Goal: Information Seeking & Learning: Learn about a topic

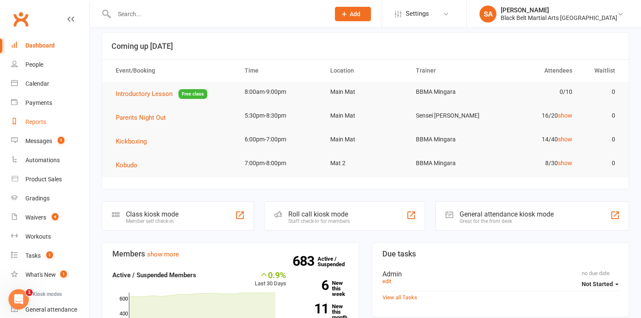
click at [36, 121] on div "Reports" at bounding box center [35, 121] width 21 height 7
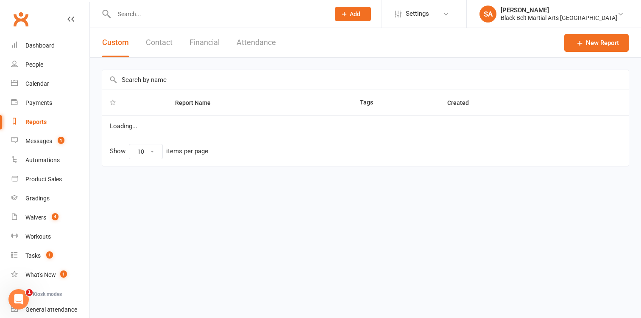
select select "100"
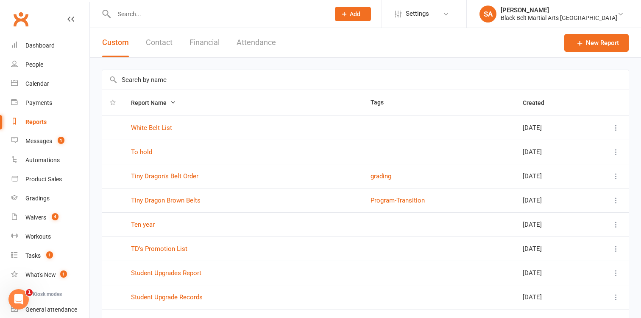
click at [134, 81] on input "text" at bounding box center [365, 80] width 527 height 20
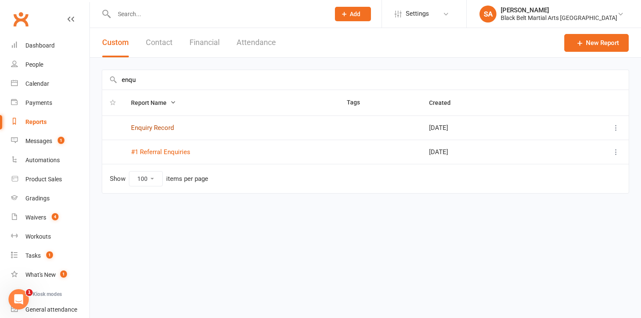
type input "enqu"
click at [148, 126] on link "Enquiry Record" at bounding box center [152, 128] width 43 height 8
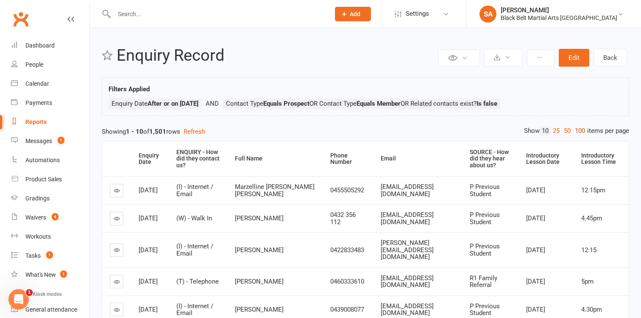
click at [580, 129] on link "100" at bounding box center [580, 130] width 14 height 9
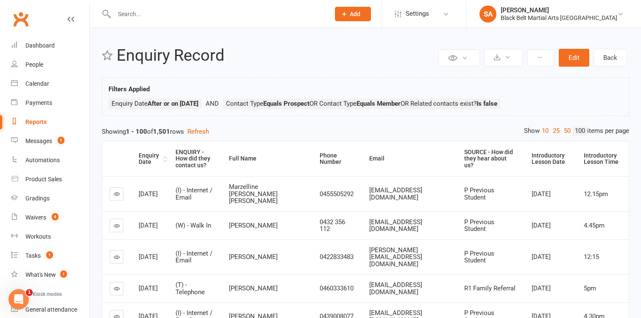
click at [143, 162] on div "Enquiry Date" at bounding box center [150, 158] width 22 height 13
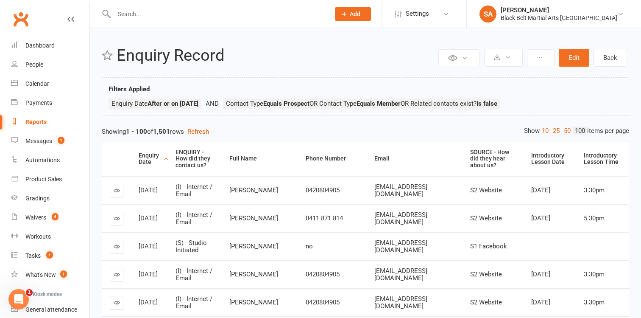
click at [143, 162] on div "Enquiry Date" at bounding box center [150, 158] width 22 height 13
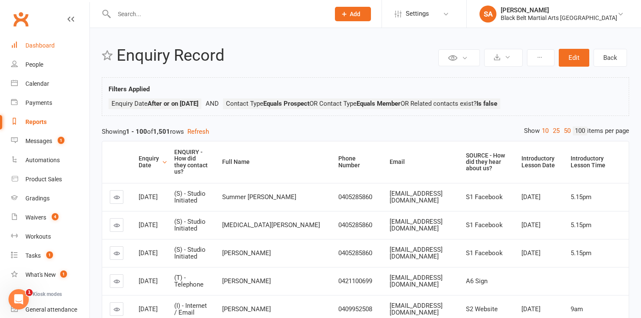
click at [48, 45] on div "Dashboard" at bounding box center [39, 45] width 29 height 7
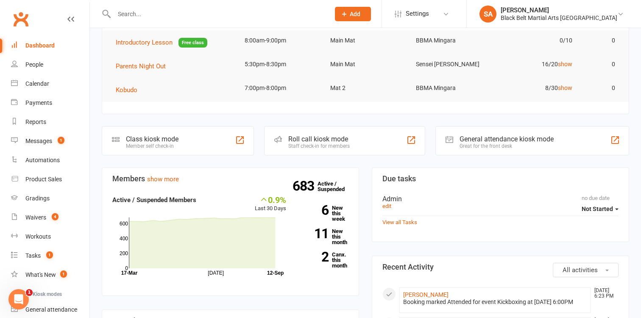
scroll to position [95, 0]
click at [335, 214] on link "6 New this week" at bounding box center [324, 212] width 50 height 17
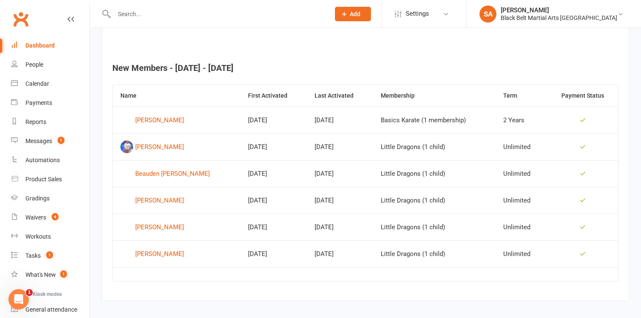
scroll to position [309, 0]
click at [37, 118] on div "Reports" at bounding box center [35, 121] width 21 height 7
select select "100"
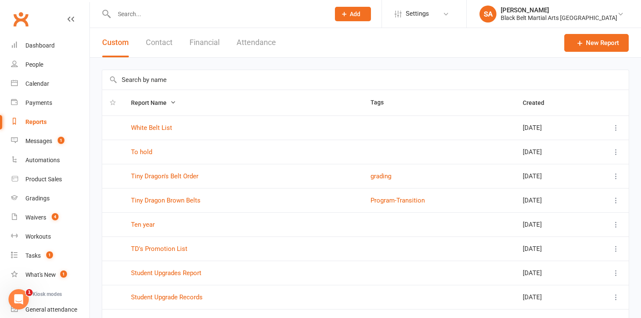
click at [204, 39] on button "Financial" at bounding box center [205, 42] width 30 height 29
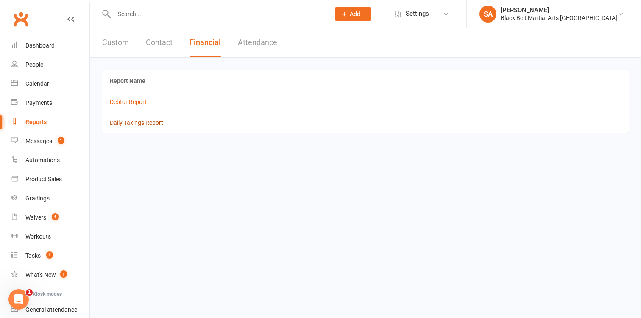
click at [140, 124] on link "Daily Takings Report" at bounding box center [136, 122] width 53 height 7
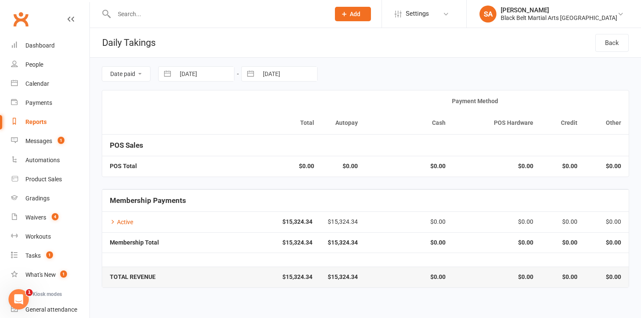
click at [167, 76] on button "button" at bounding box center [167, 74] width 15 height 14
select select "7"
select select "2025"
select select "8"
select select "2025"
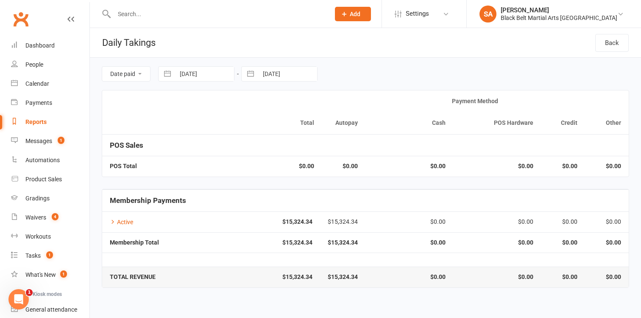
select select "9"
select select "2025"
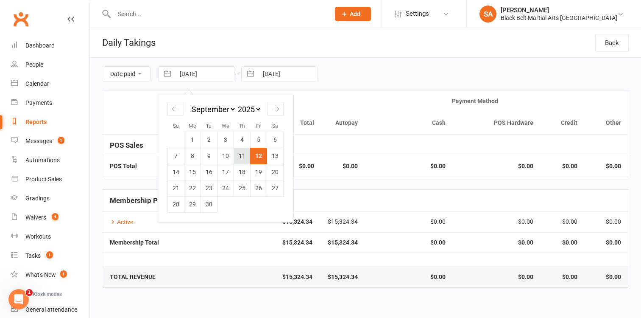
click at [239, 156] on td "11" at bounding box center [242, 156] width 17 height 16
type input "11 Sep 2025"
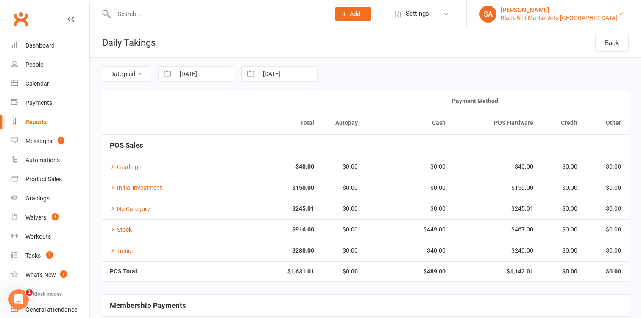
click at [606, 20] on div "Black Belt Martial Arts Mingara" at bounding box center [559, 18] width 117 height 8
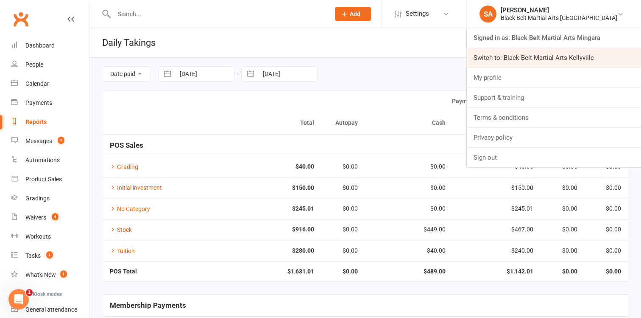
click at [594, 57] on link "Switch to: Black Belt Martial Arts Kellyville" at bounding box center [554, 58] width 174 height 20
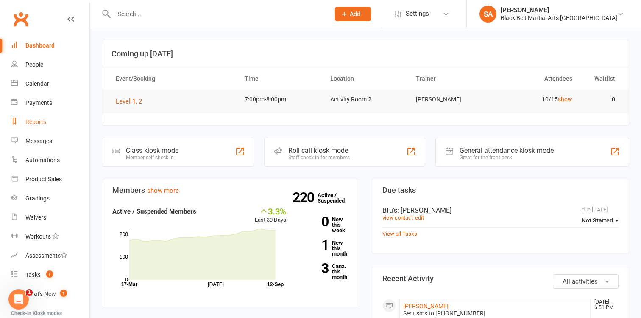
click at [36, 122] on div "Reports" at bounding box center [35, 121] width 21 height 7
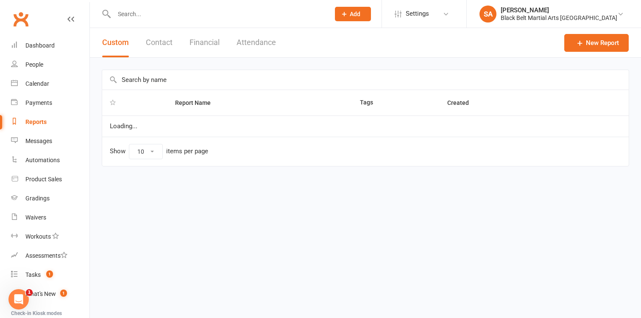
select select "100"
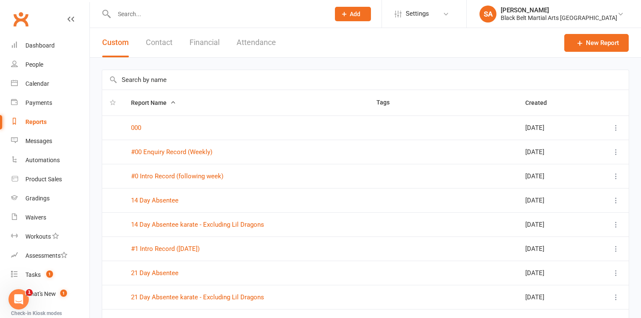
click at [139, 80] on input "text" at bounding box center [365, 80] width 527 height 20
click at [167, 153] on link "#00 Enquiry Record (Weekly)" at bounding box center [171, 152] width 81 height 8
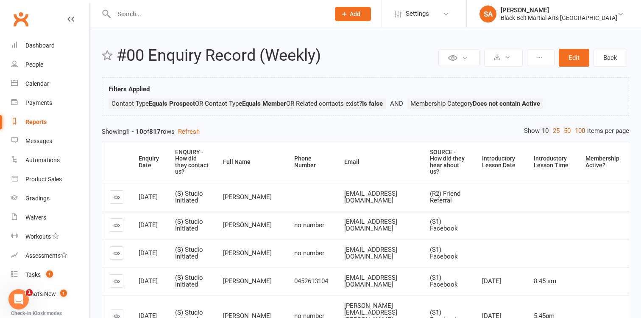
click at [580, 131] on link "100" at bounding box center [580, 130] width 14 height 9
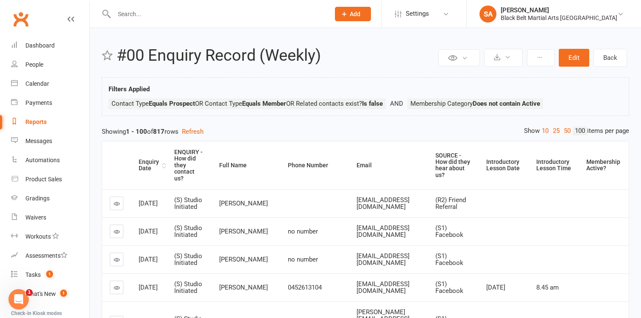
click at [145, 170] on div "Enquiry Date" at bounding box center [149, 165] width 21 height 13
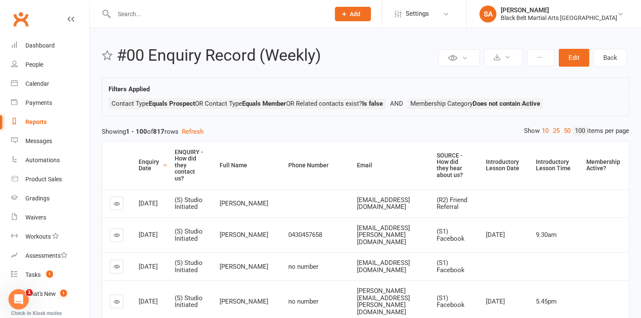
click at [145, 170] on div "Enquiry Date" at bounding box center [150, 165] width 22 height 13
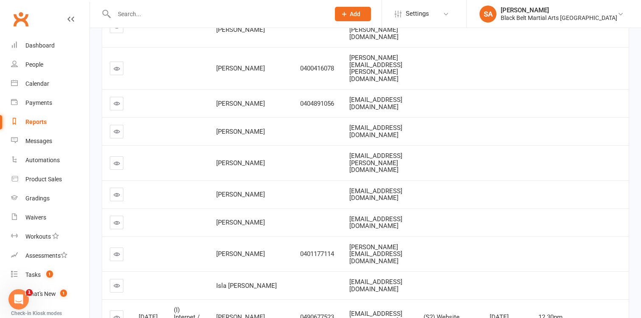
scroll to position [1597, 0]
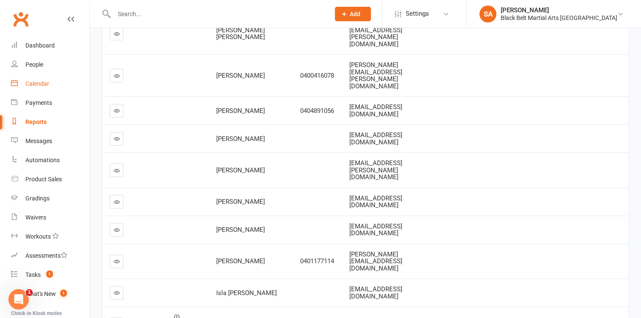
click at [44, 82] on div "Calendar" at bounding box center [37, 83] width 24 height 7
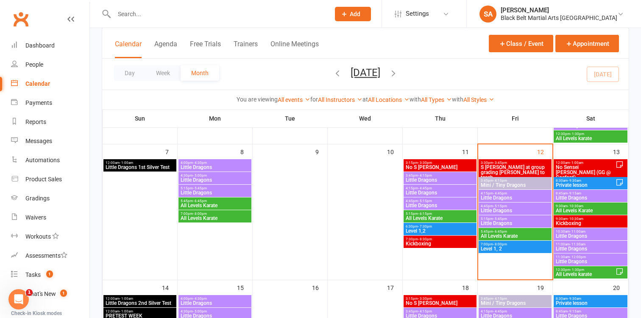
scroll to position [164, 0]
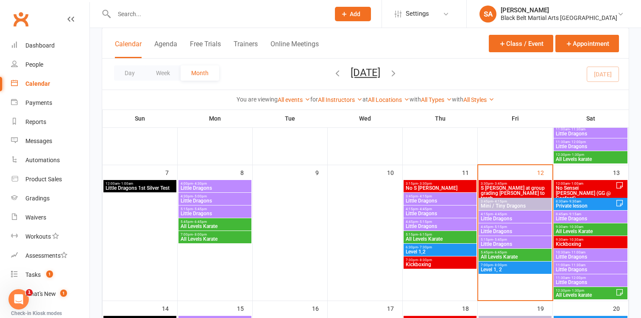
click at [495, 204] on span "Mini / Tiny Dragons" at bounding box center [515, 205] width 70 height 5
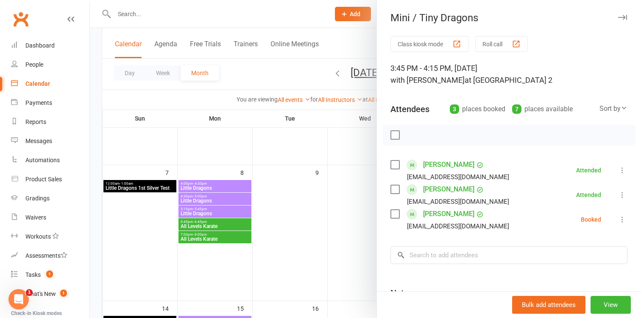
click at [354, 249] on div at bounding box center [365, 159] width 551 height 318
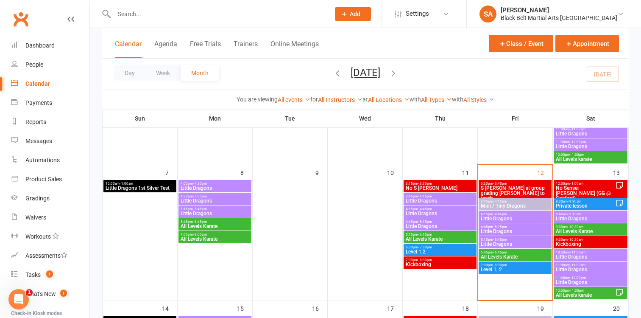
click at [491, 218] on span "Little Dragons" at bounding box center [515, 218] width 70 height 5
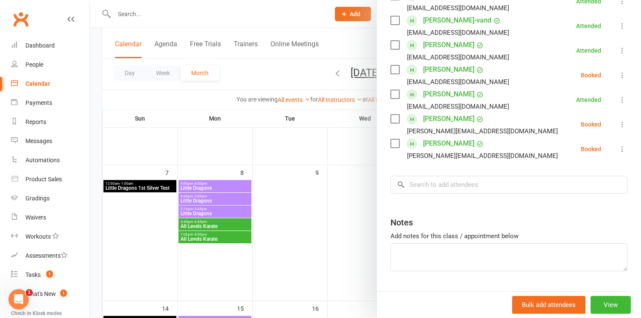
scroll to position [232, 0]
click at [347, 230] on div at bounding box center [365, 159] width 551 height 318
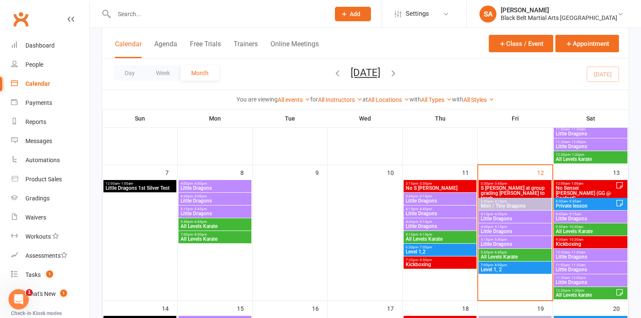
click at [486, 229] on span "Little Dragons" at bounding box center [515, 231] width 70 height 5
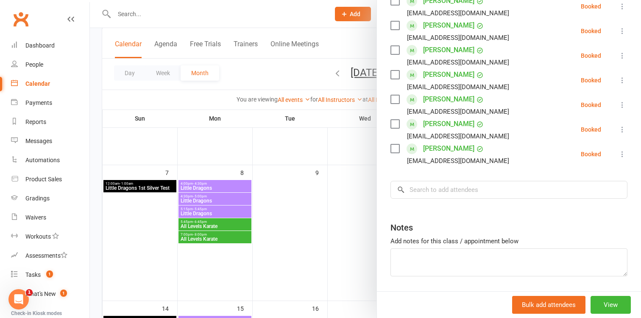
scroll to position [290, 0]
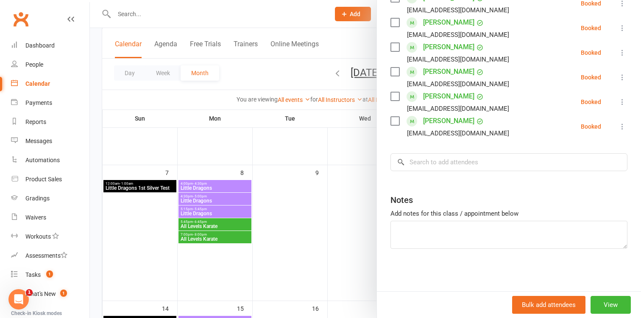
click at [357, 217] on div at bounding box center [365, 159] width 551 height 318
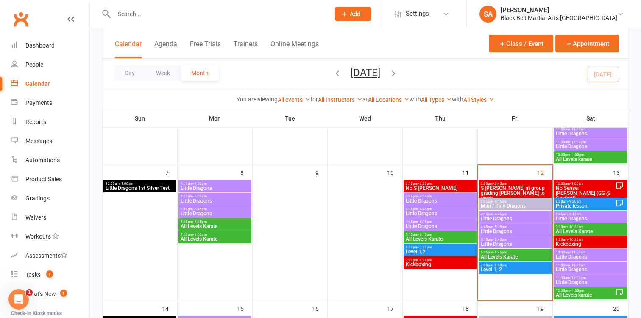
click at [484, 243] on span "Little Dragons" at bounding box center [515, 243] width 70 height 5
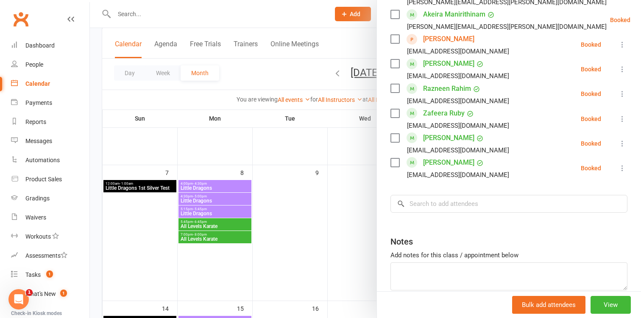
scroll to position [435, 0]
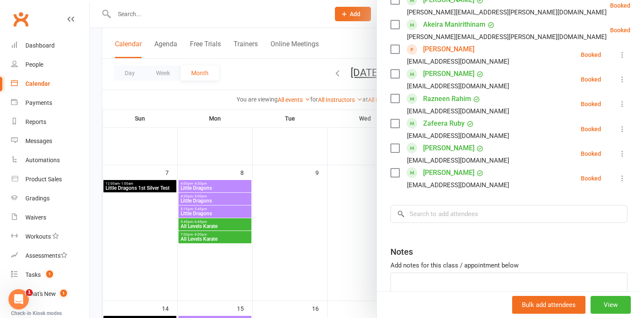
click at [352, 223] on div at bounding box center [365, 159] width 551 height 318
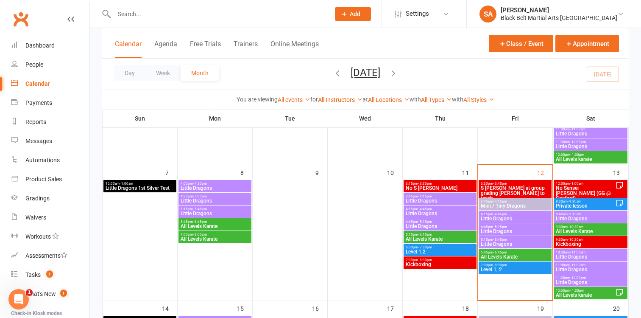
click at [502, 254] on span "All Levels Karate" at bounding box center [515, 256] width 70 height 5
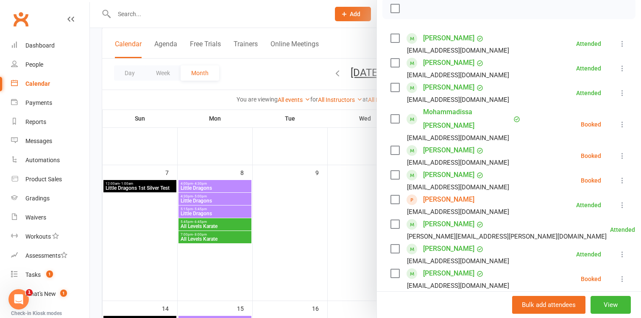
scroll to position [118, 0]
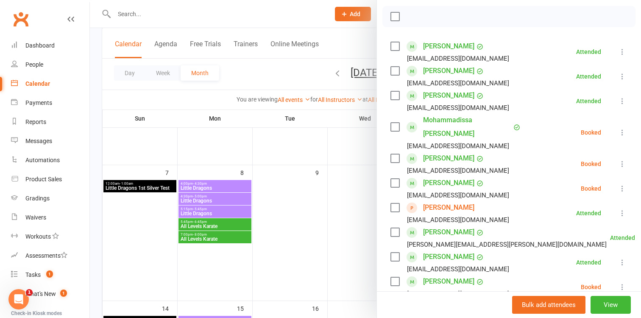
click at [362, 242] on div at bounding box center [365, 159] width 551 height 318
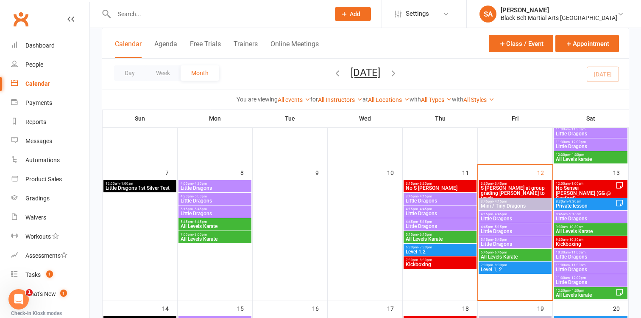
click at [444, 202] on span "Little Dragons" at bounding box center [440, 200] width 70 height 5
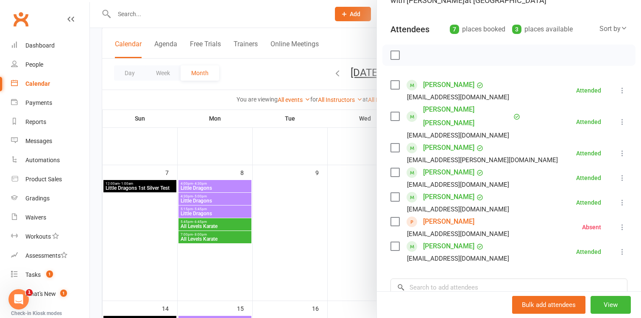
scroll to position [84, 0]
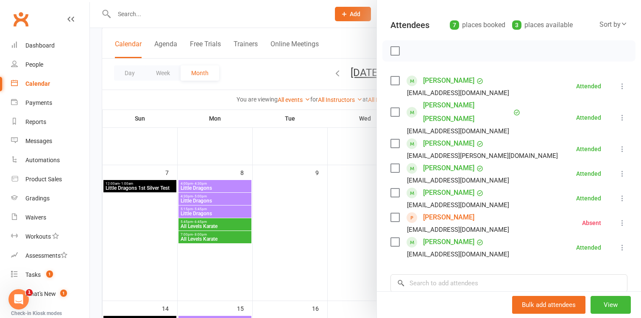
click at [355, 235] on div at bounding box center [365, 159] width 551 height 318
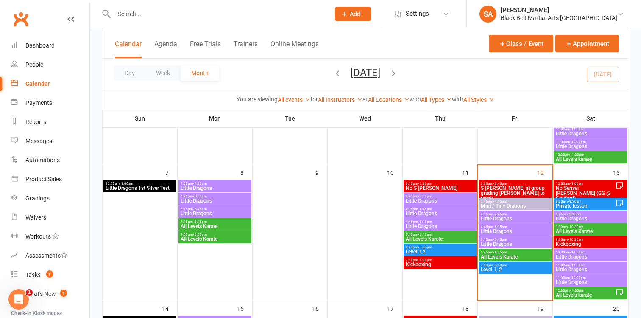
click at [418, 214] on span "Little Dragons" at bounding box center [440, 213] width 70 height 5
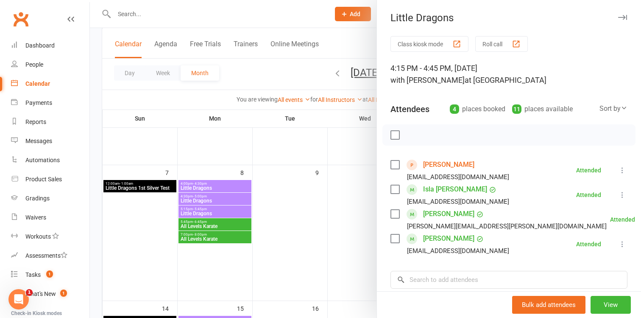
click at [348, 221] on div at bounding box center [365, 159] width 551 height 318
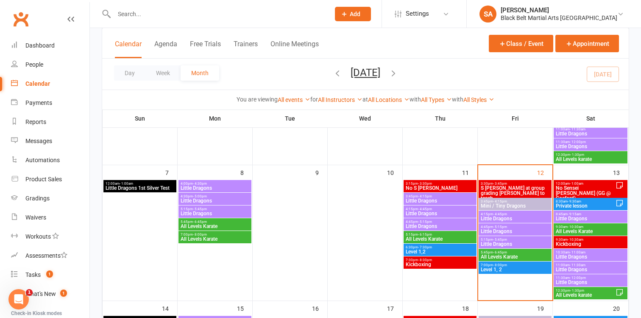
click at [424, 227] on span "Little Dragons" at bounding box center [440, 225] width 70 height 5
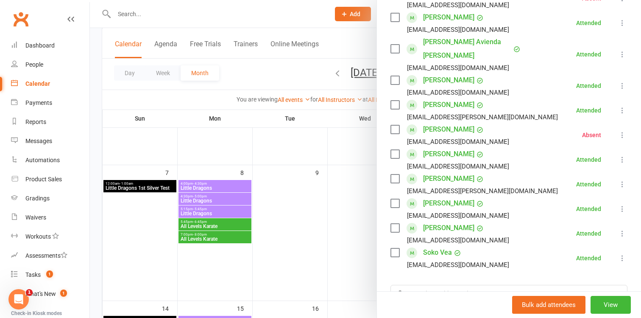
scroll to position [314, 0]
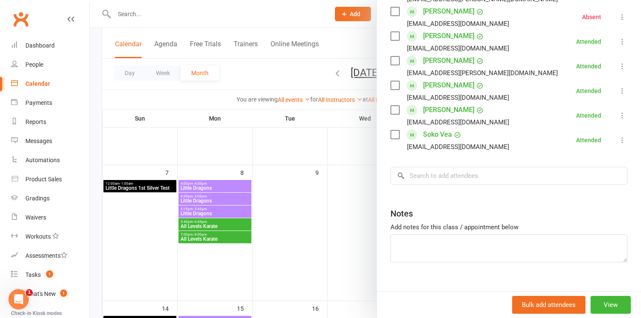
click at [336, 209] on div at bounding box center [365, 159] width 551 height 318
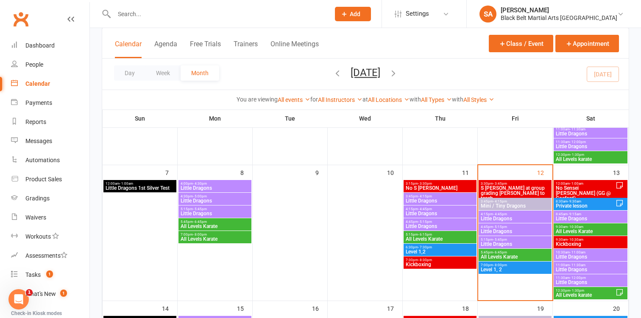
click at [421, 237] on span "All Levels Karate" at bounding box center [440, 238] width 70 height 5
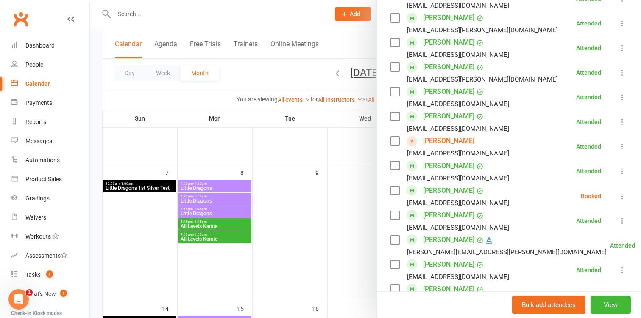
scroll to position [458, 0]
click at [343, 224] on div at bounding box center [365, 159] width 551 height 318
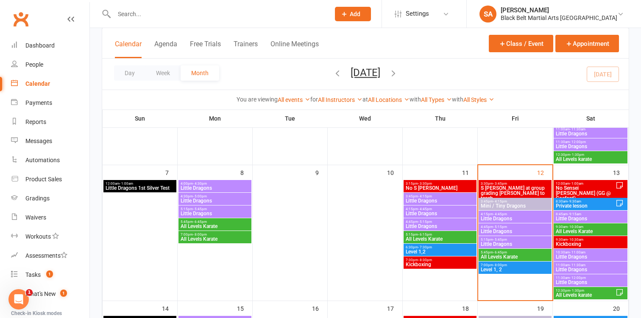
click at [505, 200] on span "- 4:15pm" at bounding box center [500, 201] width 14 height 4
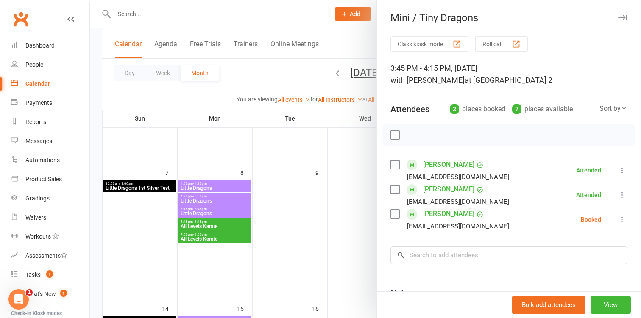
click at [357, 236] on div at bounding box center [365, 159] width 551 height 318
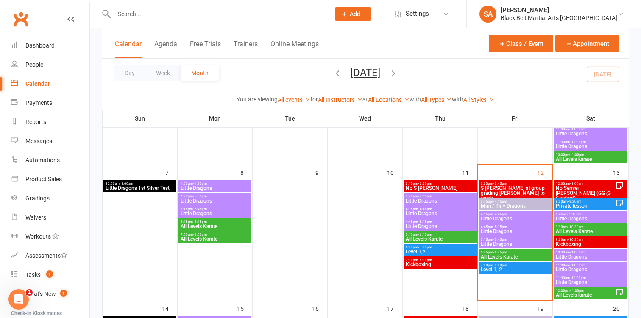
click at [508, 218] on span "Little Dragons" at bounding box center [515, 218] width 70 height 5
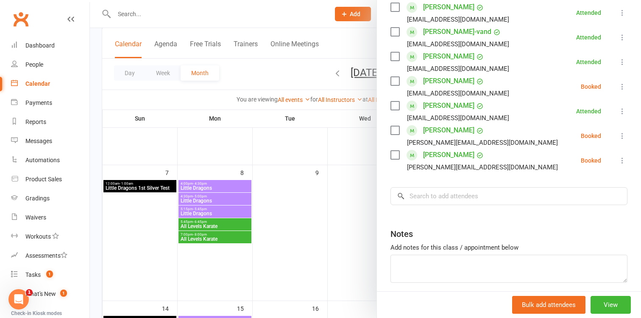
scroll to position [240, 0]
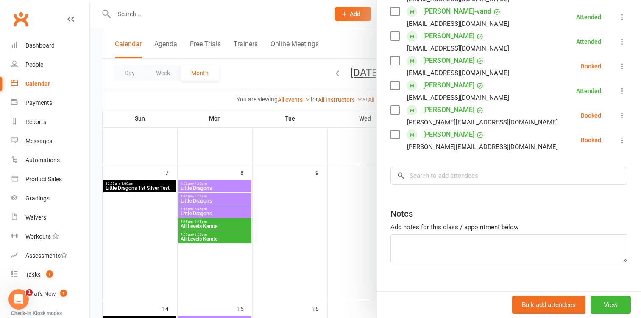
click at [357, 235] on div at bounding box center [365, 159] width 551 height 318
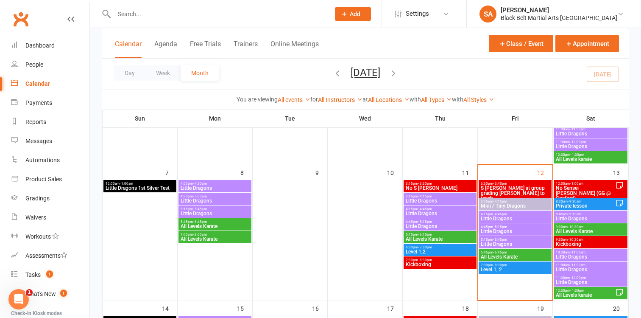
click at [494, 219] on span "Little Dragons" at bounding box center [515, 218] width 70 height 5
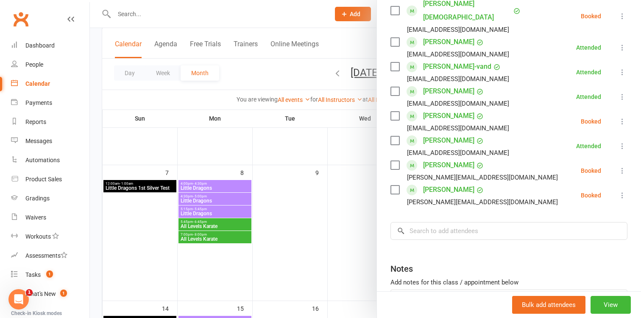
scroll to position [190, 0]
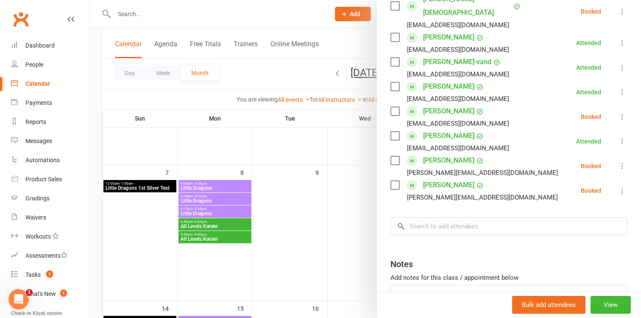
click at [355, 239] on div at bounding box center [365, 159] width 551 height 318
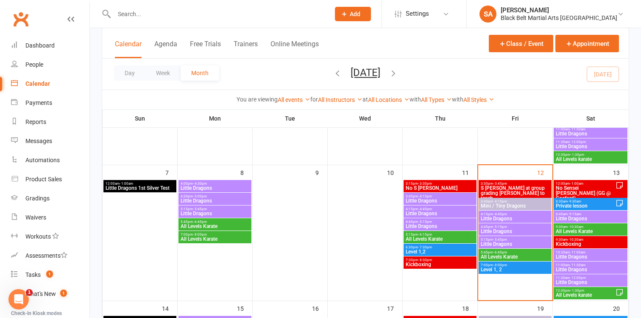
click at [495, 226] on span "- 5:15pm" at bounding box center [500, 227] width 14 height 4
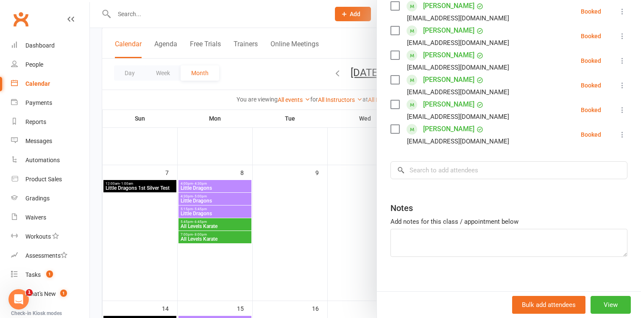
scroll to position [290, 0]
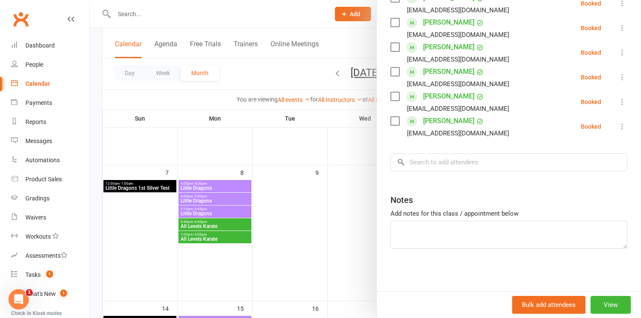
click at [344, 226] on div at bounding box center [365, 159] width 551 height 318
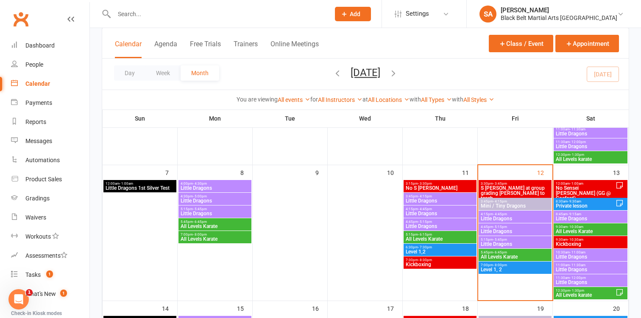
click at [494, 242] on span "Little Dragons" at bounding box center [515, 243] width 70 height 5
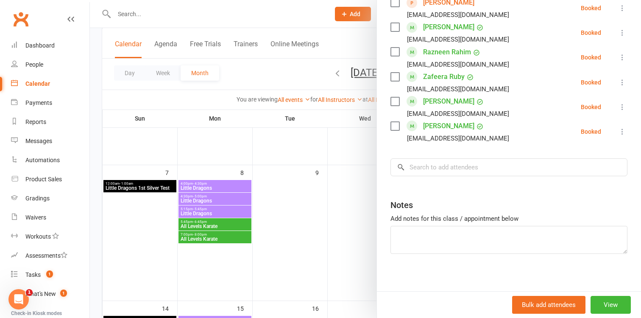
scroll to position [486, 0]
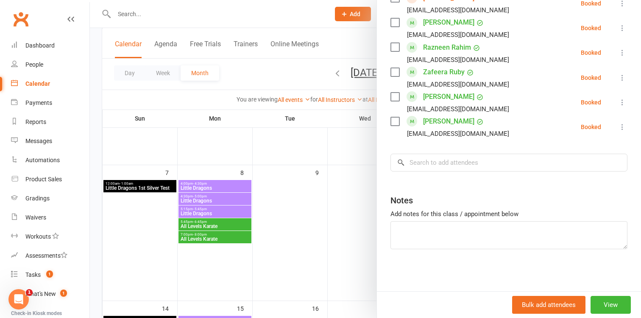
click at [355, 209] on div at bounding box center [365, 159] width 551 height 318
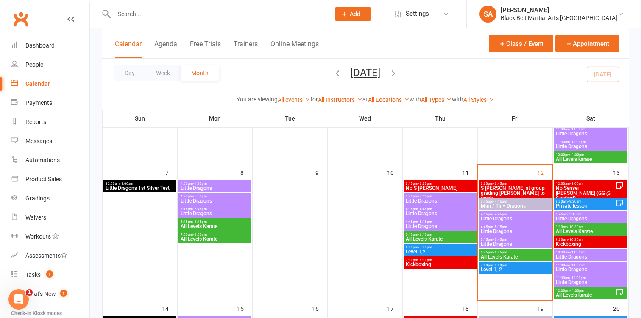
click at [495, 252] on span "- 6:45pm" at bounding box center [500, 252] width 14 height 4
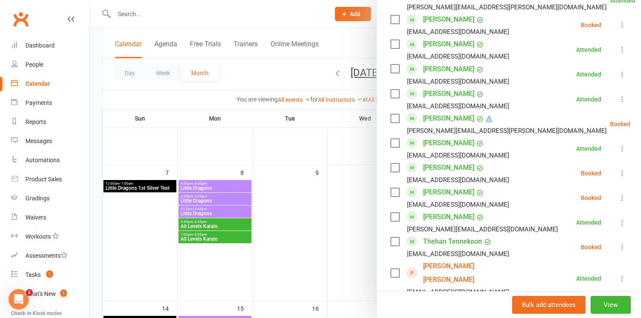
scroll to position [554, 0]
click at [358, 233] on div at bounding box center [365, 159] width 551 height 318
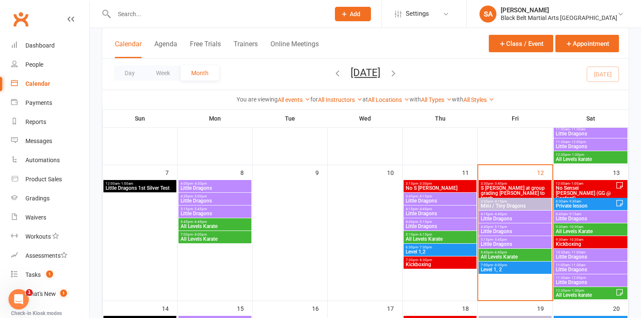
click at [581, 203] on span "Private lesson" at bounding box center [586, 205] width 60 height 5
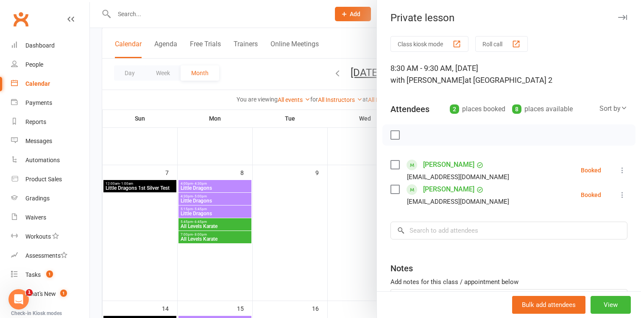
click at [369, 240] on div at bounding box center [365, 159] width 551 height 318
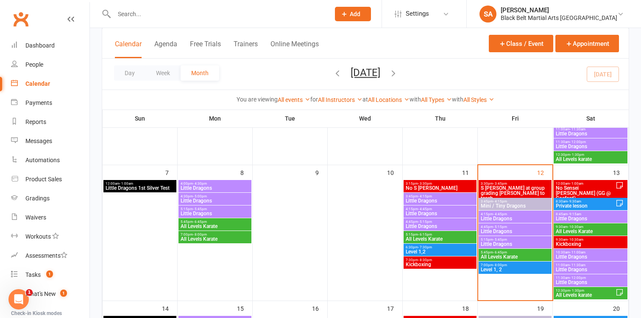
click at [565, 218] on span "Little Dragons" at bounding box center [591, 218] width 70 height 5
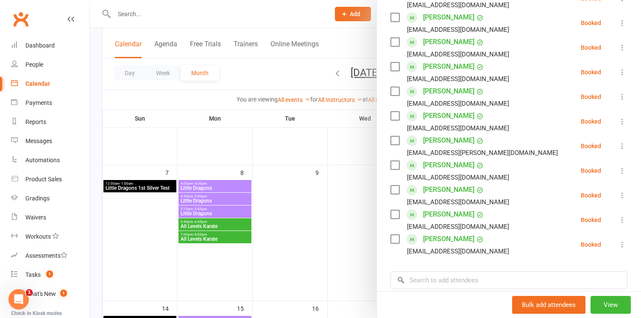
scroll to position [314, 0]
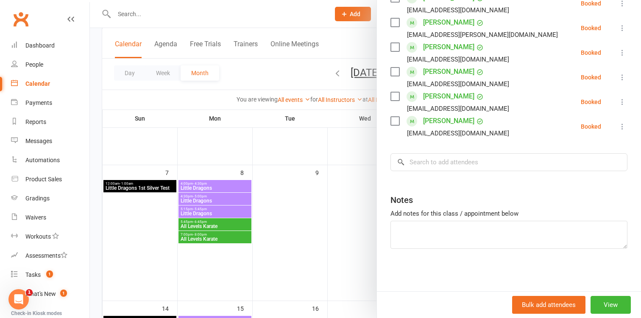
click at [334, 212] on div at bounding box center [365, 159] width 551 height 318
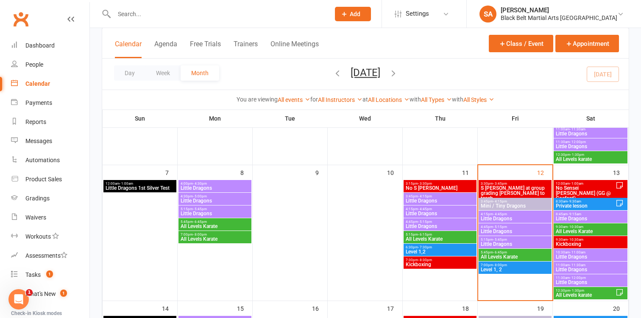
click at [566, 229] on span "All Levels Karate" at bounding box center [591, 231] width 70 height 5
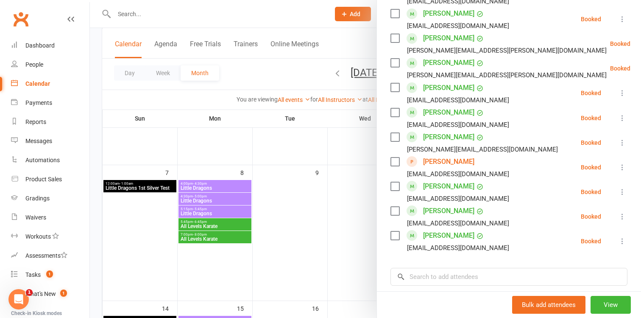
scroll to position [523, 0]
click at [349, 232] on div at bounding box center [365, 159] width 551 height 318
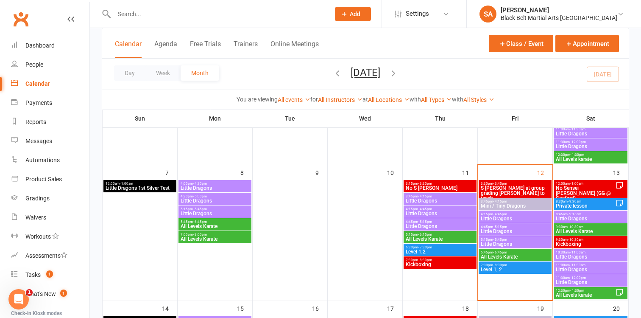
click at [583, 242] on span "Kickboxing" at bounding box center [591, 243] width 70 height 5
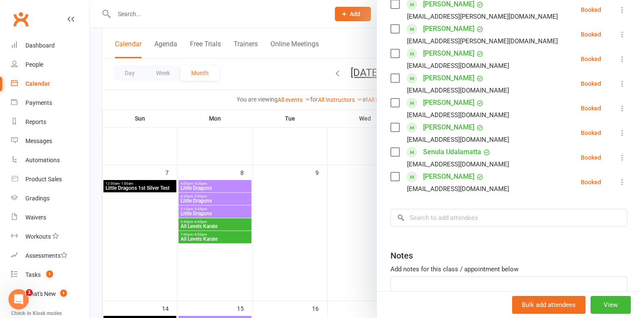
scroll to position [339, 0]
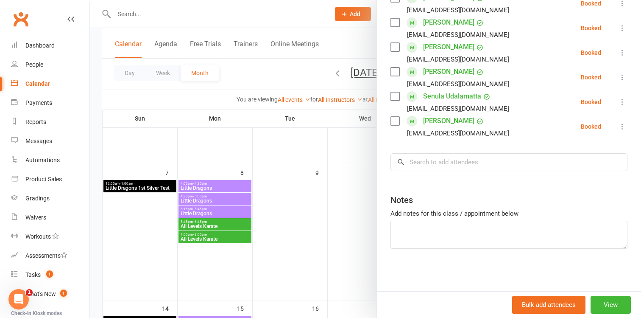
click at [348, 237] on div at bounding box center [365, 159] width 551 height 318
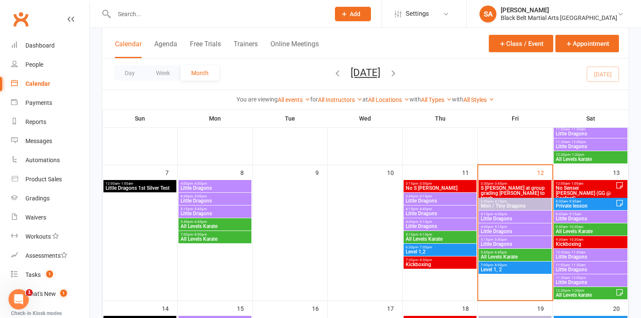
click at [570, 254] on span "Little Dragons" at bounding box center [591, 256] width 70 height 5
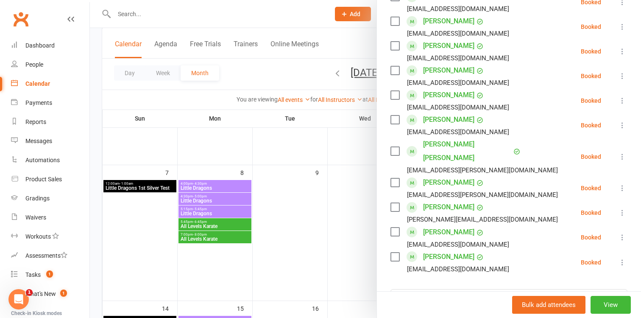
scroll to position [379, 0]
click at [363, 248] on div at bounding box center [365, 159] width 551 height 318
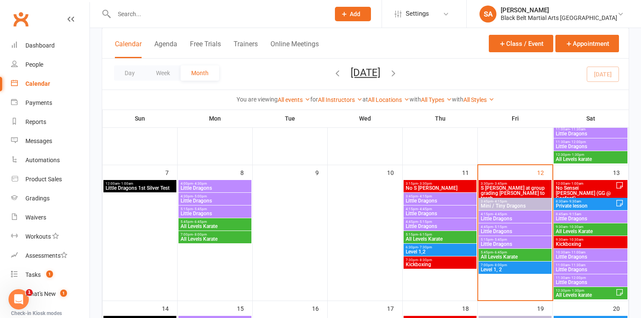
click at [577, 271] on span "Little Dragons" at bounding box center [591, 269] width 70 height 5
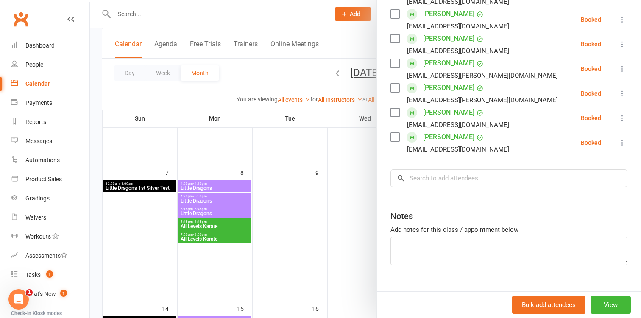
scroll to position [314, 0]
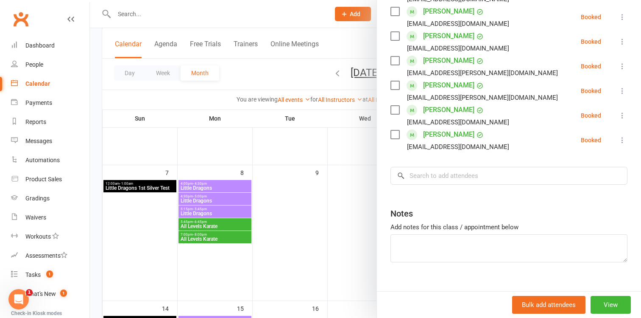
click at [349, 234] on div at bounding box center [365, 159] width 551 height 318
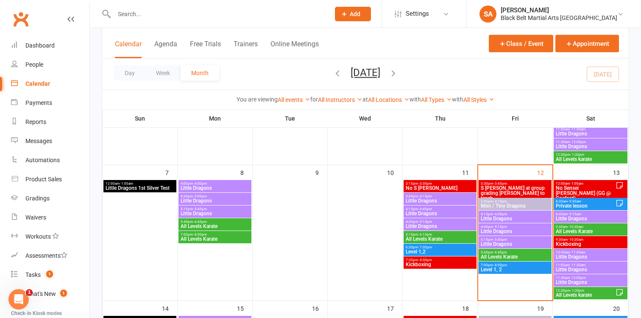
click at [580, 255] on span "Little Dragons" at bounding box center [591, 256] width 70 height 5
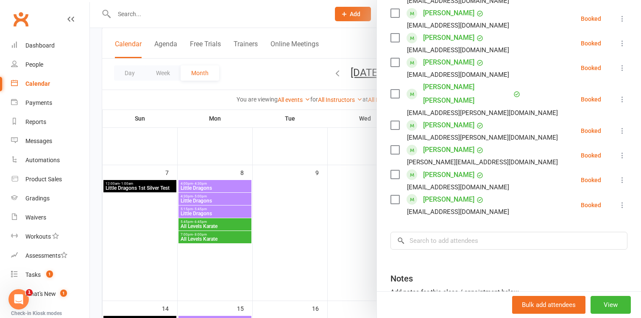
scroll to position [436, 0]
click at [375, 237] on div at bounding box center [365, 159] width 551 height 318
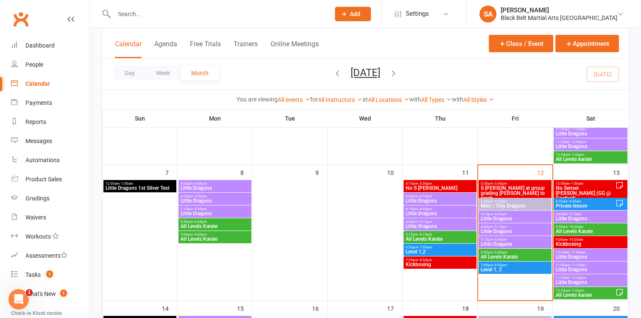
click at [573, 204] on span "Private lesson" at bounding box center [586, 205] width 60 height 5
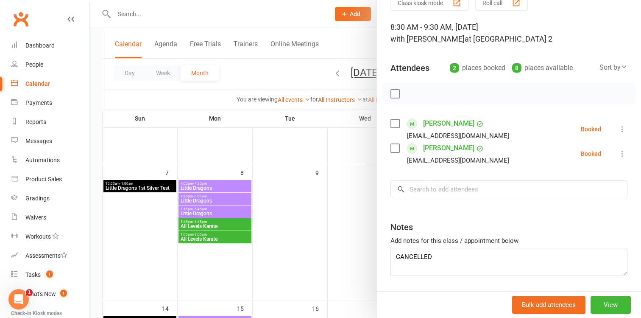
scroll to position [47, 0]
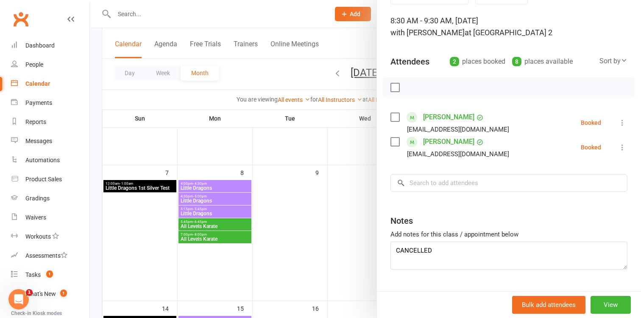
click at [349, 213] on div at bounding box center [365, 159] width 551 height 318
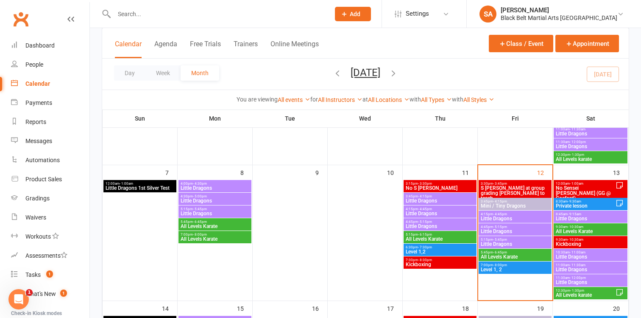
click at [568, 216] on span "Little Dragons" at bounding box center [591, 218] width 70 height 5
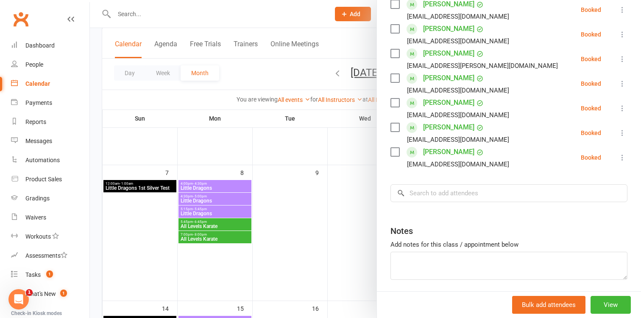
scroll to position [291, 0]
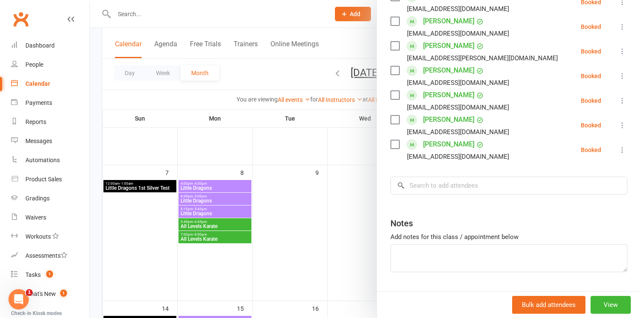
click at [359, 229] on div at bounding box center [365, 159] width 551 height 318
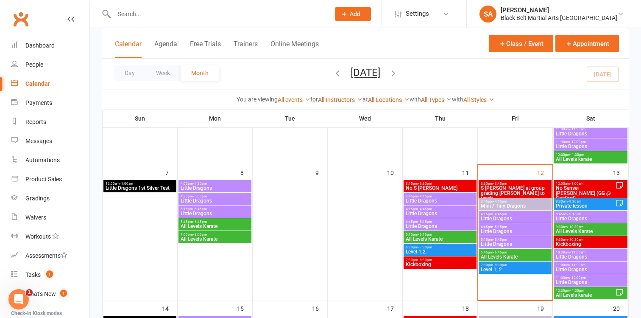
click at [571, 226] on span "- 10:30am" at bounding box center [576, 227] width 16 height 4
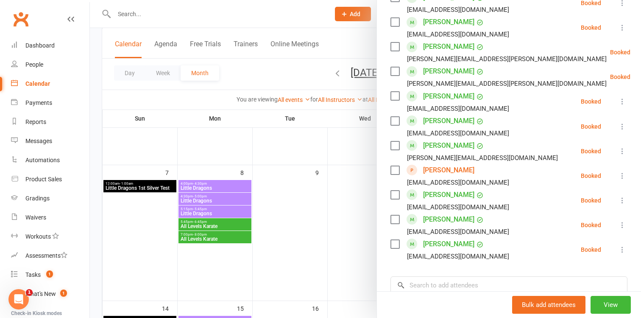
scroll to position [517, 0]
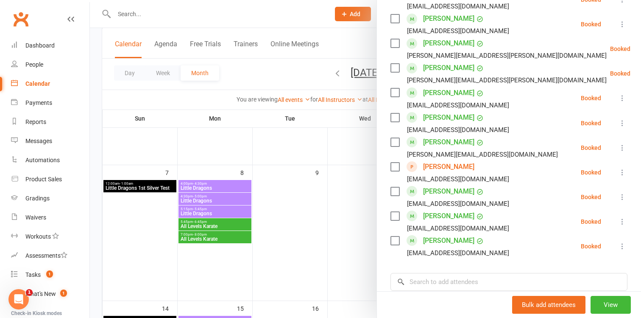
click at [343, 232] on div at bounding box center [365, 159] width 551 height 318
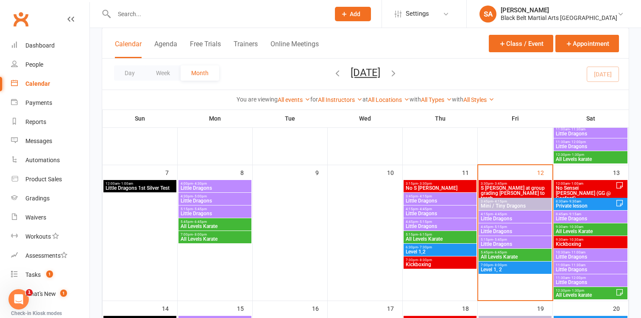
click at [575, 242] on span "Kickboxing" at bounding box center [591, 243] width 70 height 5
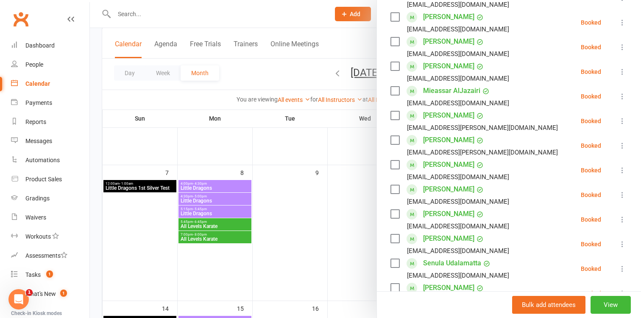
scroll to position [339, 0]
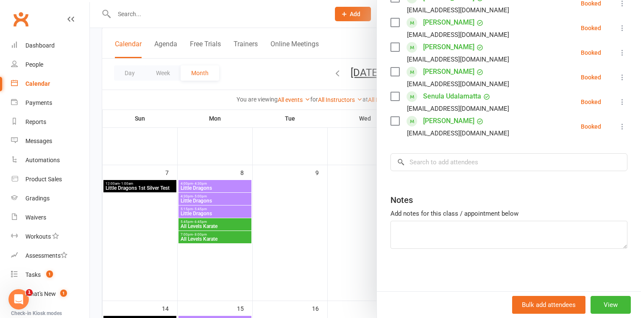
click at [363, 247] on div at bounding box center [365, 159] width 551 height 318
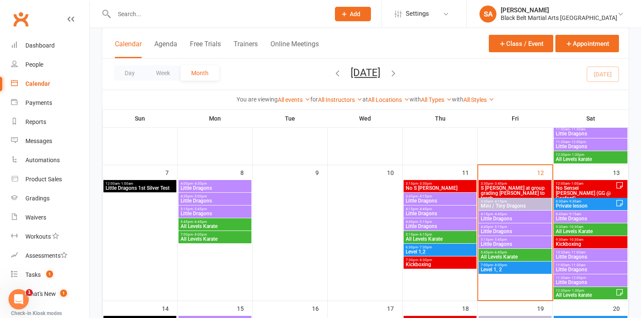
click at [575, 252] on span "- 11:00am" at bounding box center [578, 252] width 16 height 4
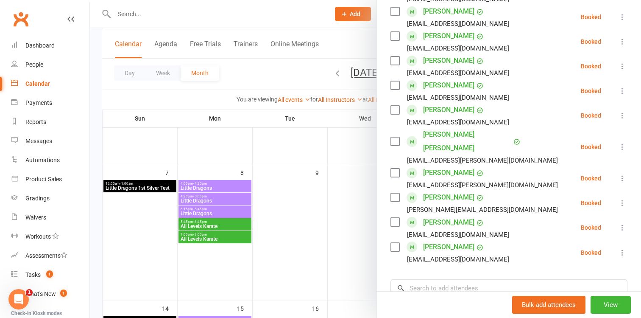
scroll to position [486, 0]
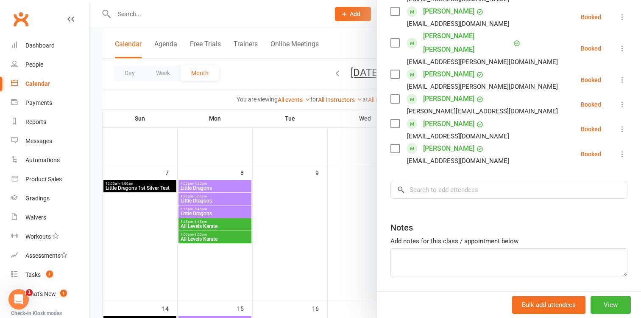
click at [343, 242] on div at bounding box center [365, 159] width 551 height 318
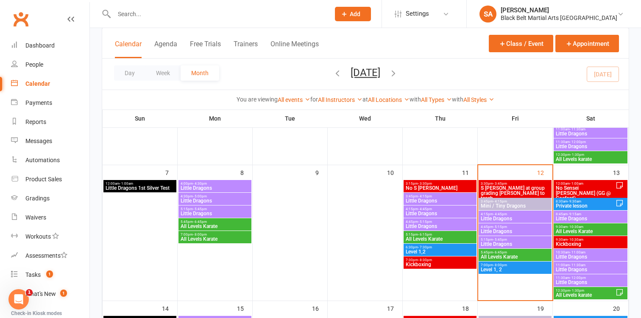
click at [570, 267] on span "Little Dragons" at bounding box center [591, 269] width 70 height 5
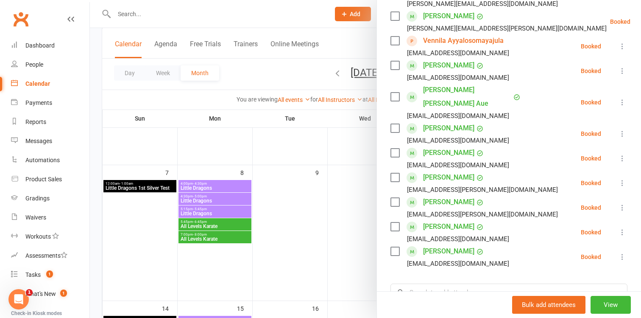
scroll to position [314, 0]
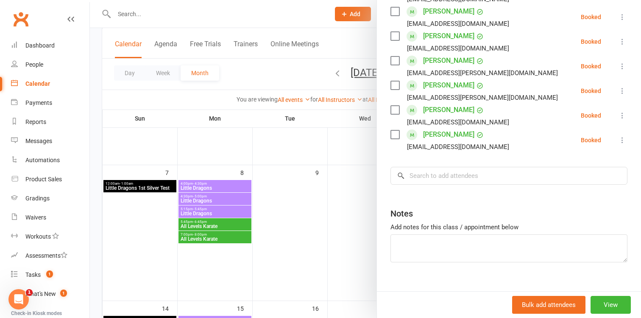
click at [350, 261] on div at bounding box center [365, 159] width 551 height 318
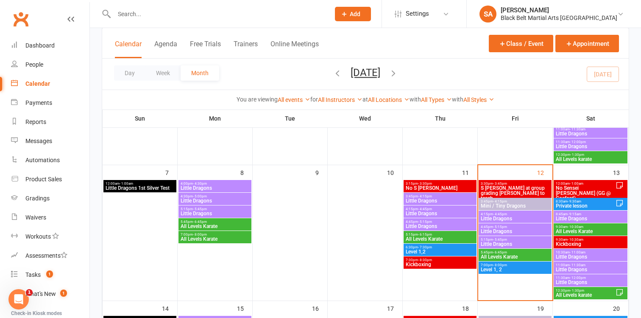
click at [566, 277] on span "11:30am - 12:00pm" at bounding box center [591, 278] width 70 height 4
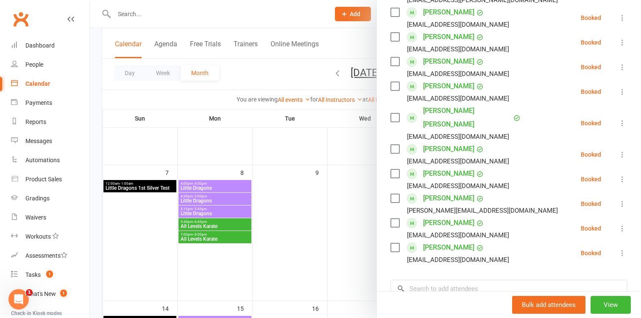
scroll to position [316, 0]
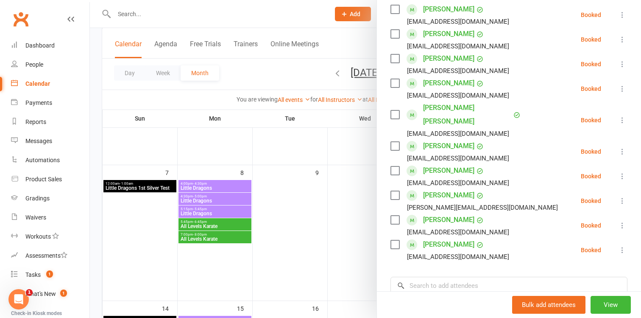
click at [347, 243] on div at bounding box center [365, 159] width 551 height 318
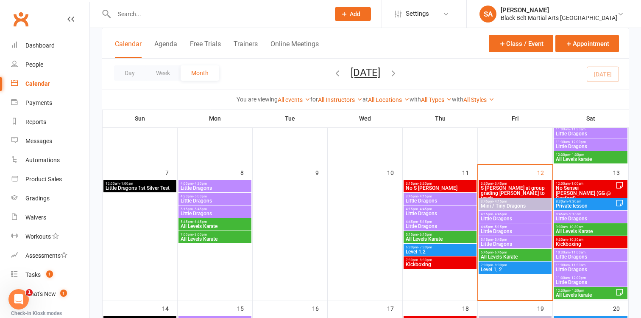
click at [570, 293] on span "All Levels karate" at bounding box center [586, 294] width 60 height 5
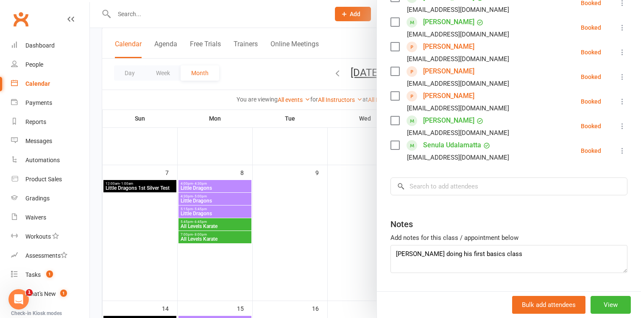
scroll to position [362, 0]
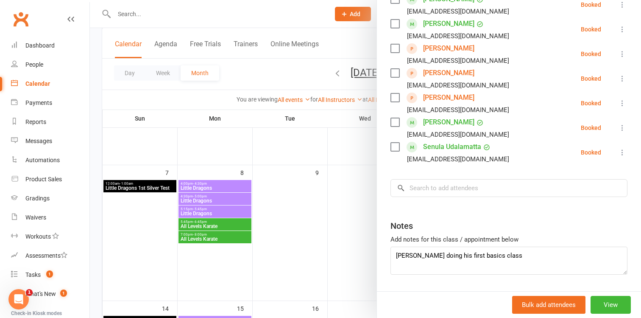
click at [358, 247] on div at bounding box center [365, 159] width 551 height 318
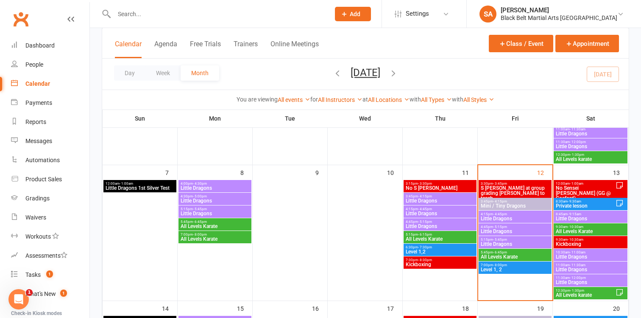
click at [436, 198] on span "Little Dragons" at bounding box center [440, 200] width 70 height 5
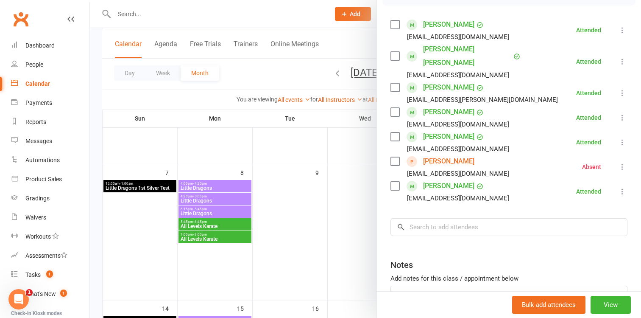
scroll to position [145, 0]
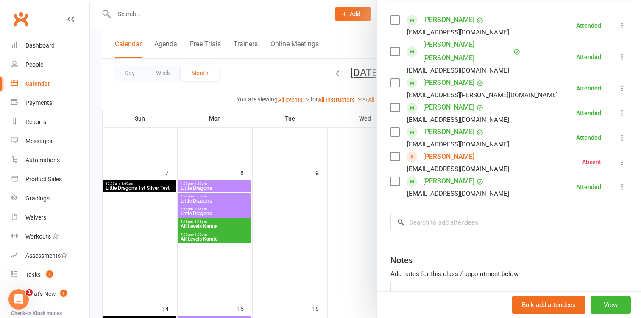
click at [355, 202] on div at bounding box center [365, 159] width 551 height 318
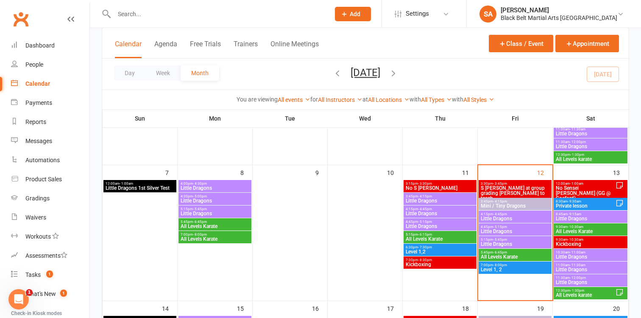
click at [425, 208] on span "- 4:45pm" at bounding box center [425, 209] width 14 height 4
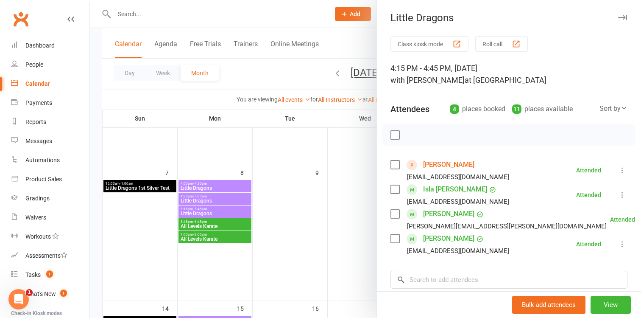
click at [360, 231] on div at bounding box center [365, 159] width 551 height 318
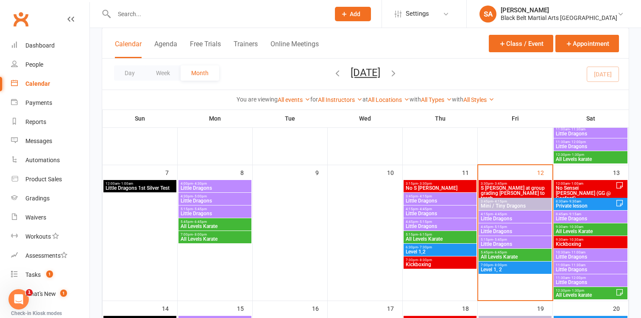
click at [424, 224] on span "Little Dragons" at bounding box center [440, 225] width 70 height 5
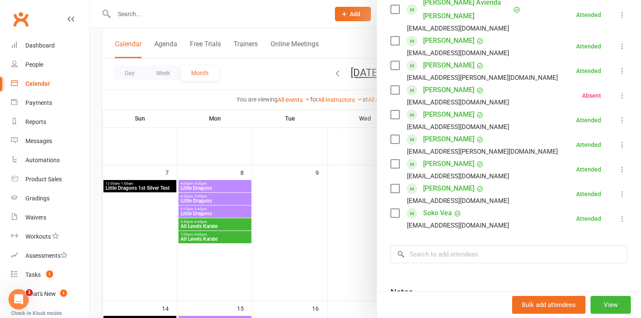
scroll to position [237, 0]
click at [346, 229] on div at bounding box center [365, 159] width 551 height 318
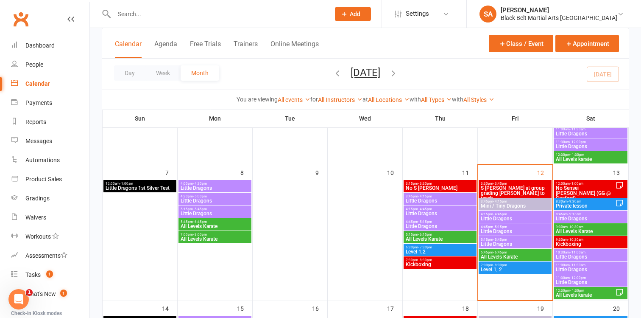
click at [420, 238] on span "All Levels Karate" at bounding box center [440, 238] width 70 height 5
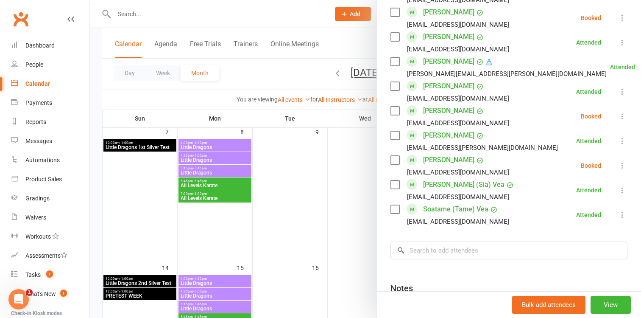
scroll to position [662, 0]
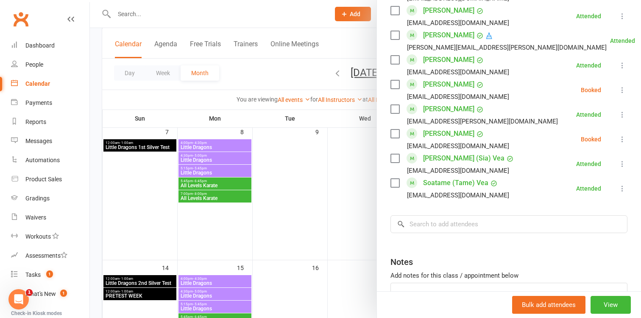
click at [358, 203] on div at bounding box center [365, 159] width 551 height 318
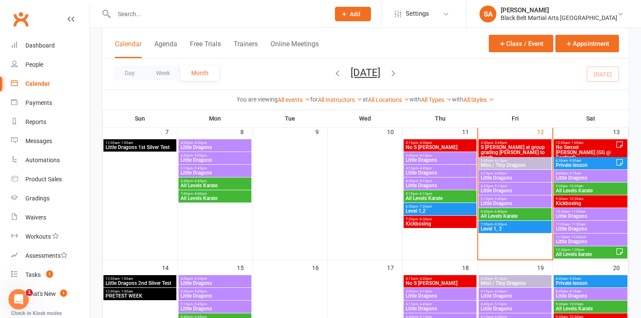
click at [418, 212] on span "Level 1,2" at bounding box center [440, 210] width 70 height 5
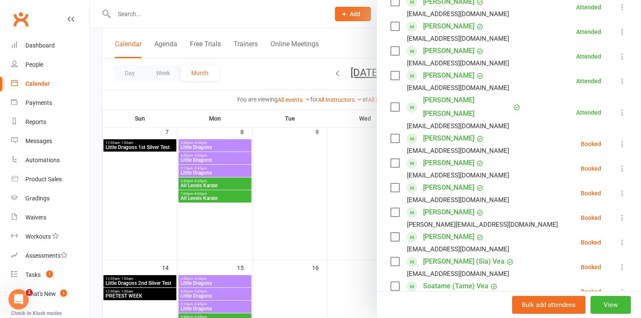
scroll to position [393, 0]
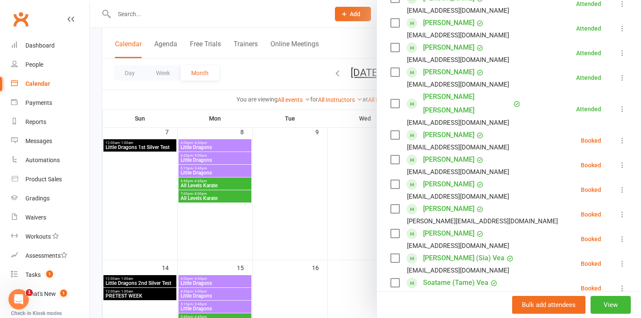
click at [362, 219] on div at bounding box center [365, 159] width 551 height 318
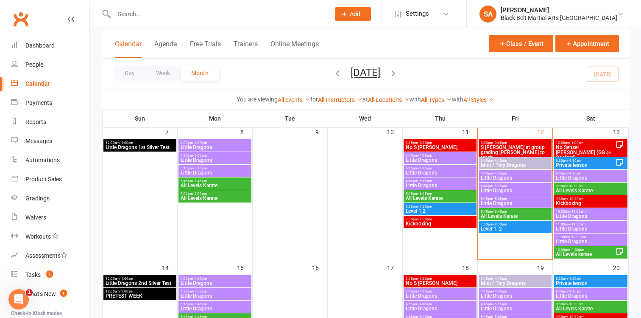
click at [411, 224] on span "Kickboxing" at bounding box center [440, 223] width 70 height 5
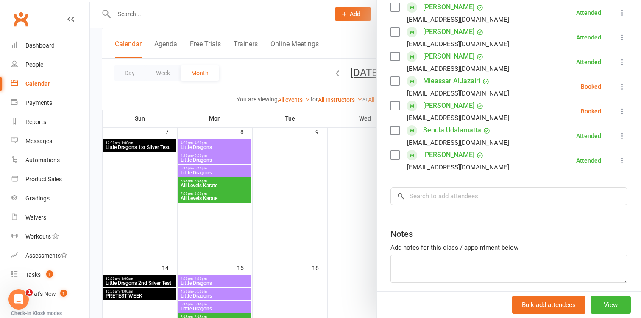
scroll to position [191, 0]
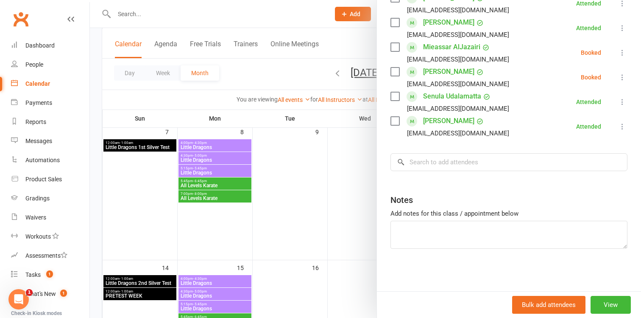
click at [348, 215] on div at bounding box center [365, 159] width 551 height 318
